Goal: Task Accomplishment & Management: Complete application form

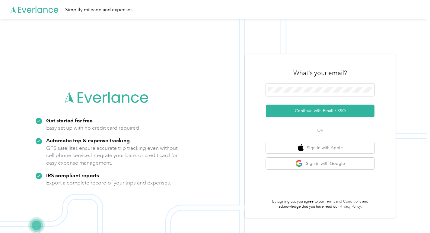
click at [322, 119] on div "What's your email? Continue with Email / SSO OR Sign in with Apple Sign in with…" at bounding box center [320, 136] width 109 height 147
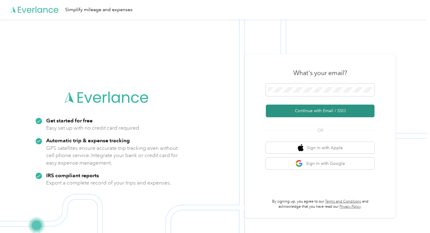
click at [325, 112] on button "Continue with Email / SSO" at bounding box center [320, 111] width 109 height 13
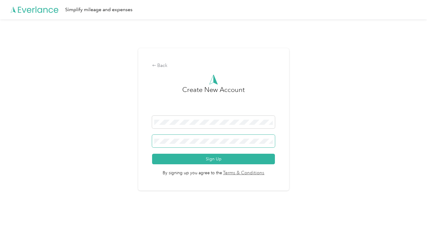
click at [152, 154] on button "Sign Up" at bounding box center [213, 159] width 123 height 11
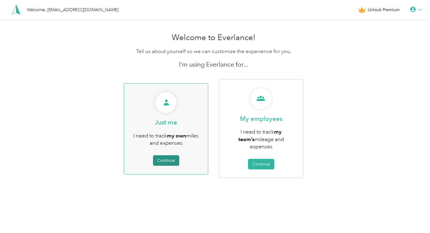
click at [170, 158] on button "Continue" at bounding box center [166, 161] width 26 height 11
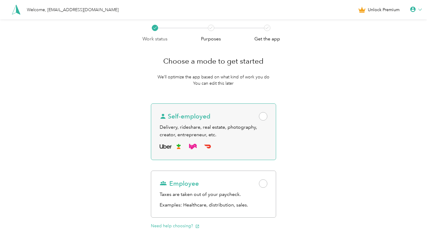
click at [185, 129] on div "Delivery, rideshare, real estate, photography, creator, entrepreneur, etc." at bounding box center [214, 131] width 108 height 15
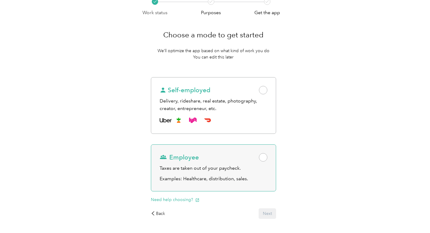
click at [198, 162] on span "Employee" at bounding box center [179, 157] width 39 height 8
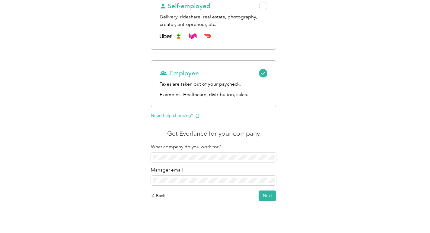
scroll to position [117, 0]
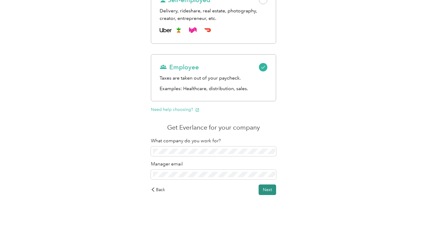
click at [267, 189] on button "Next" at bounding box center [268, 190] width 18 height 11
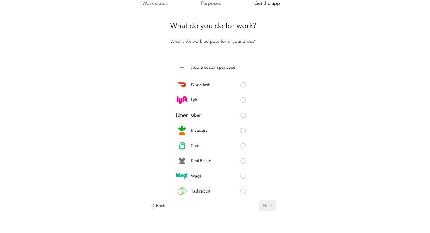
scroll to position [38, 0]
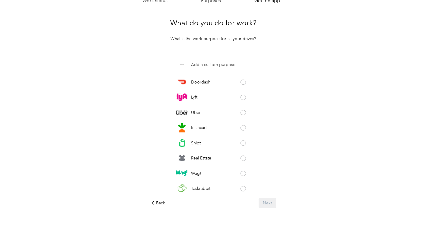
click at [210, 64] on p "Add a custom purpose" at bounding box center [213, 65] width 44 height 6
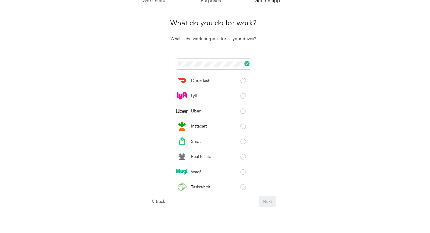
click at [268, 198] on div "Back Next" at bounding box center [214, 202] width 126 height 11
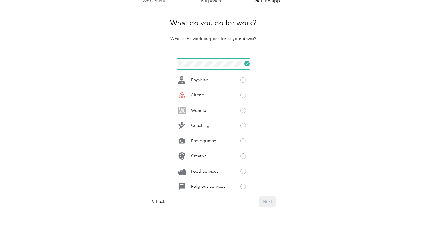
scroll to position [249, 0]
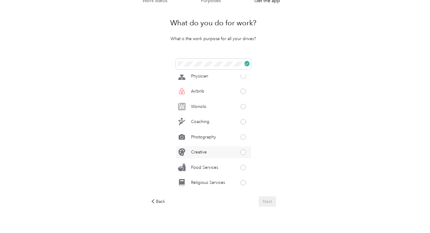
click at [230, 149] on div "Creative" at bounding box center [213, 152] width 75 height 12
click at [268, 203] on button "Next" at bounding box center [268, 202] width 18 height 11
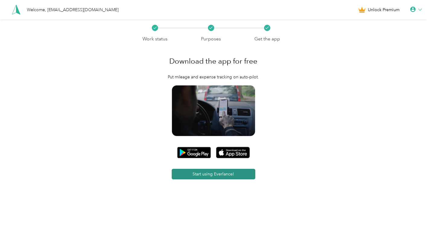
click at [245, 173] on button "Start using Everlance!" at bounding box center [214, 174] width 84 height 11
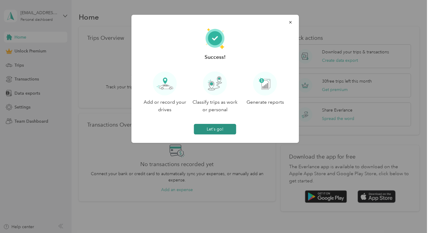
click at [222, 129] on button "Let's go!" at bounding box center [215, 129] width 42 height 11
